Goal: Navigation & Orientation: Find specific page/section

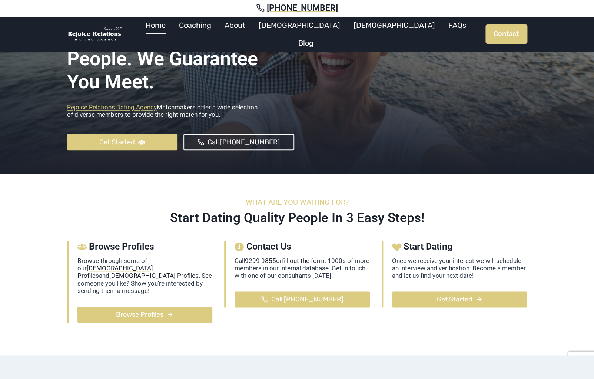
scroll to position [114, 0]
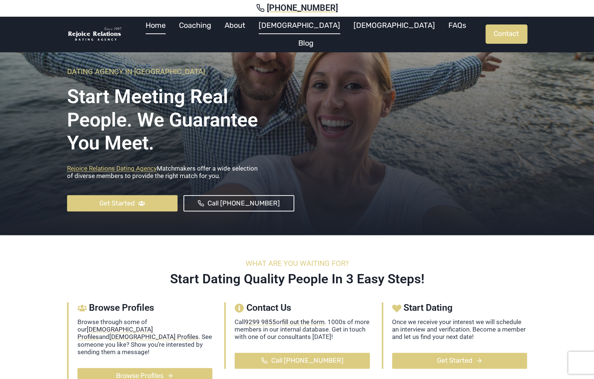
click at [309, 31] on link "[DEMOGRAPHIC_DATA]" at bounding box center [299, 25] width 95 height 18
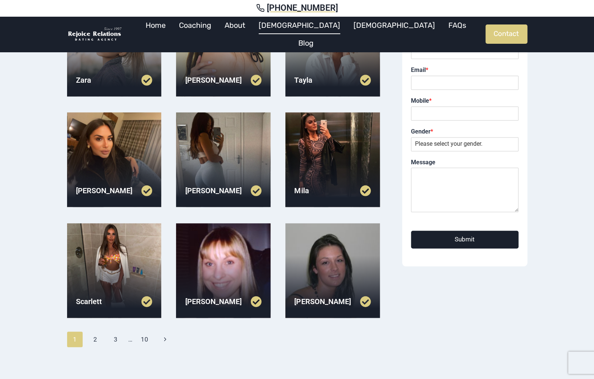
scroll to position [123, 0]
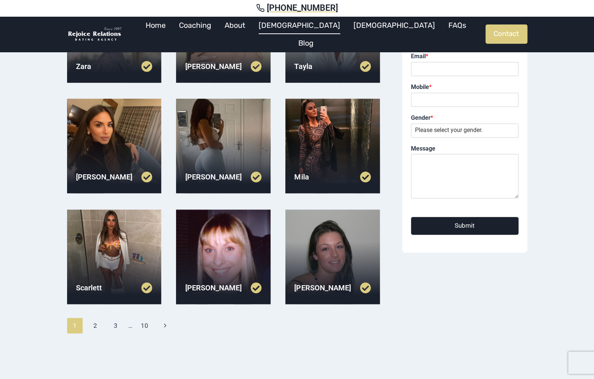
click at [330, 142] on div at bounding box center [332, 146] width 94 height 94
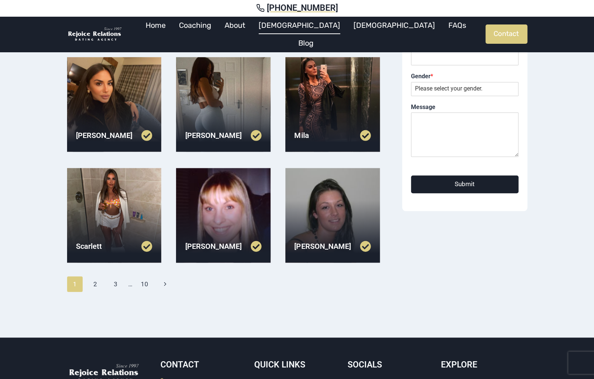
scroll to position [166, 0]
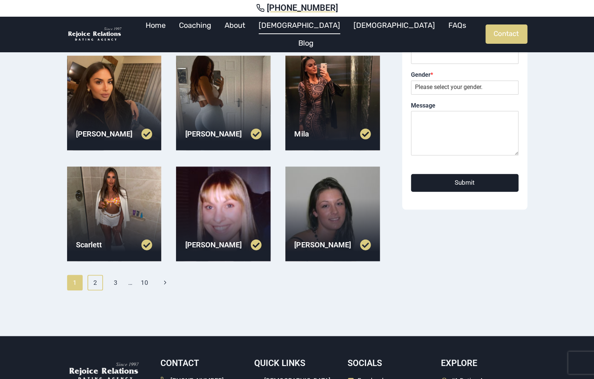
click at [98, 285] on link "2" at bounding box center [95, 282] width 16 height 16
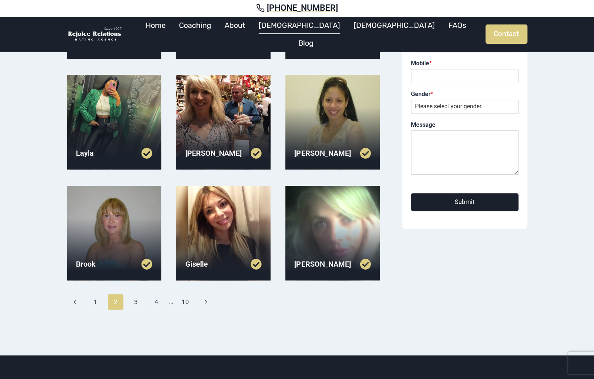
scroll to position [173, 0]
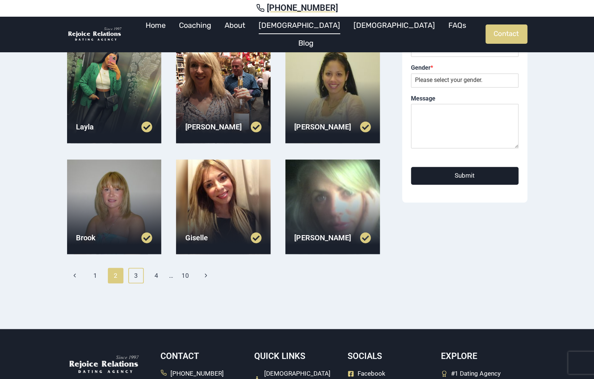
click at [136, 278] on link "3" at bounding box center [136, 275] width 16 height 16
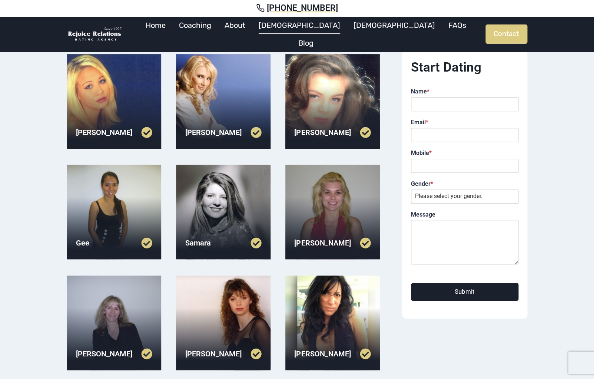
scroll to position [59, 0]
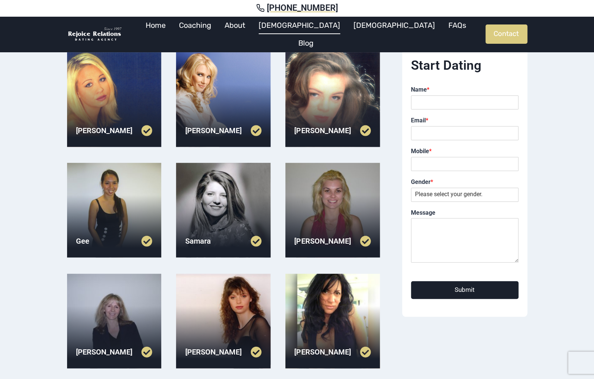
click at [243, 64] on div at bounding box center [223, 99] width 94 height 94
